Goal: Check status: Check status

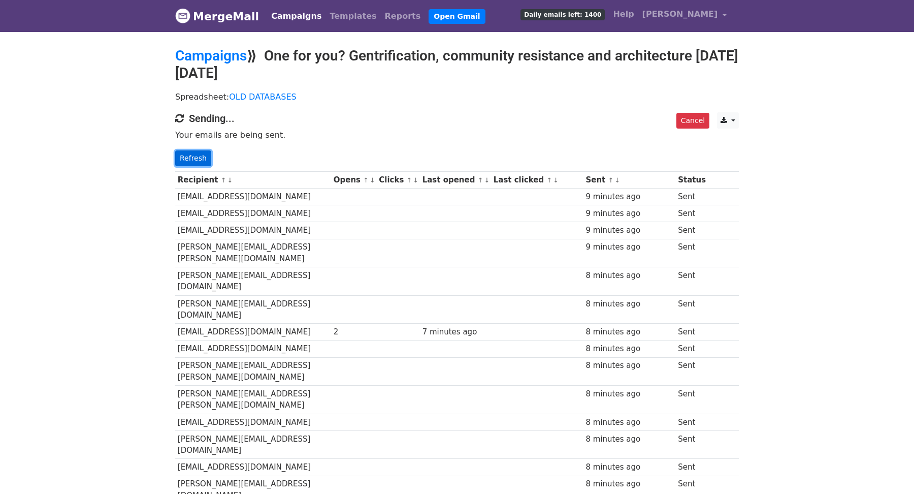
click at [185, 160] on link "Refresh" at bounding box center [193, 158] width 36 height 16
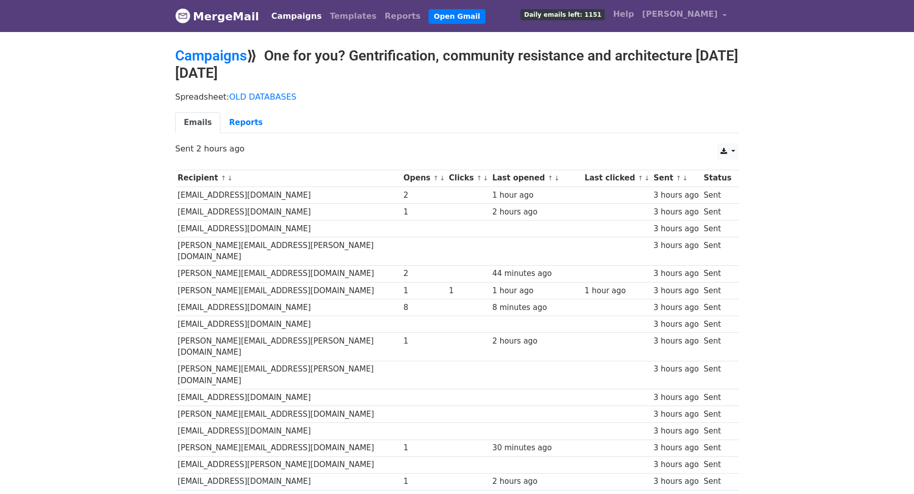
click at [440, 178] on link "↓" at bounding box center [443, 178] width 6 height 8
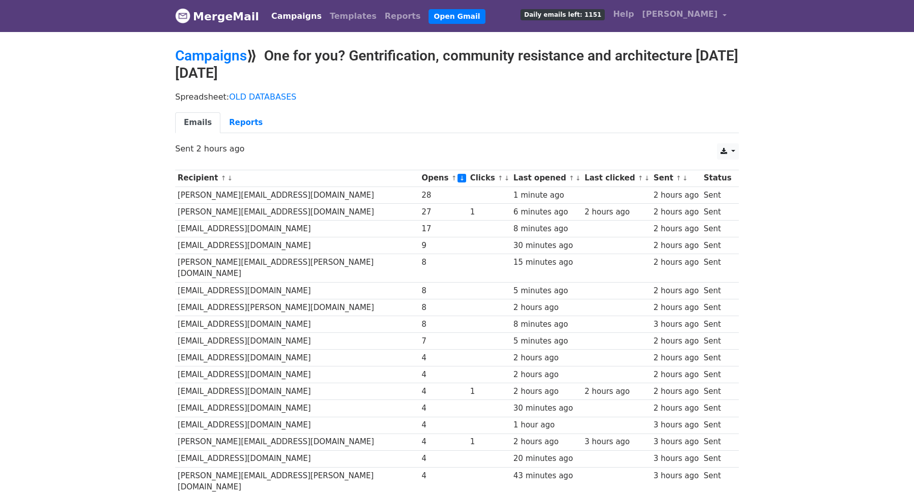
click at [504, 177] on link "↓" at bounding box center [507, 178] width 6 height 8
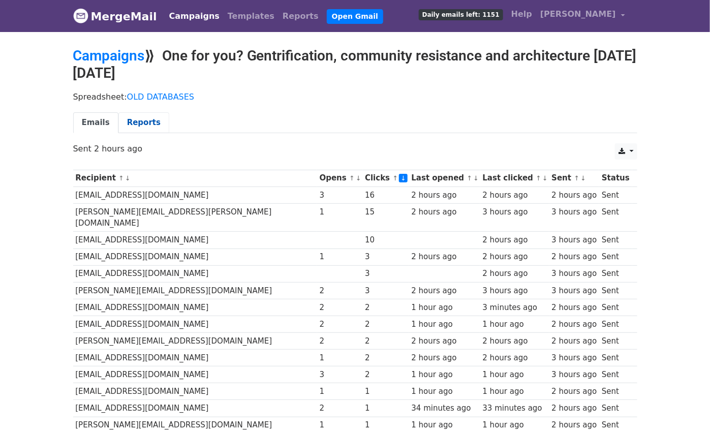
click at [138, 119] on link "Reports" at bounding box center [143, 122] width 51 height 21
